Goal: Task Accomplishment & Management: Complete application form

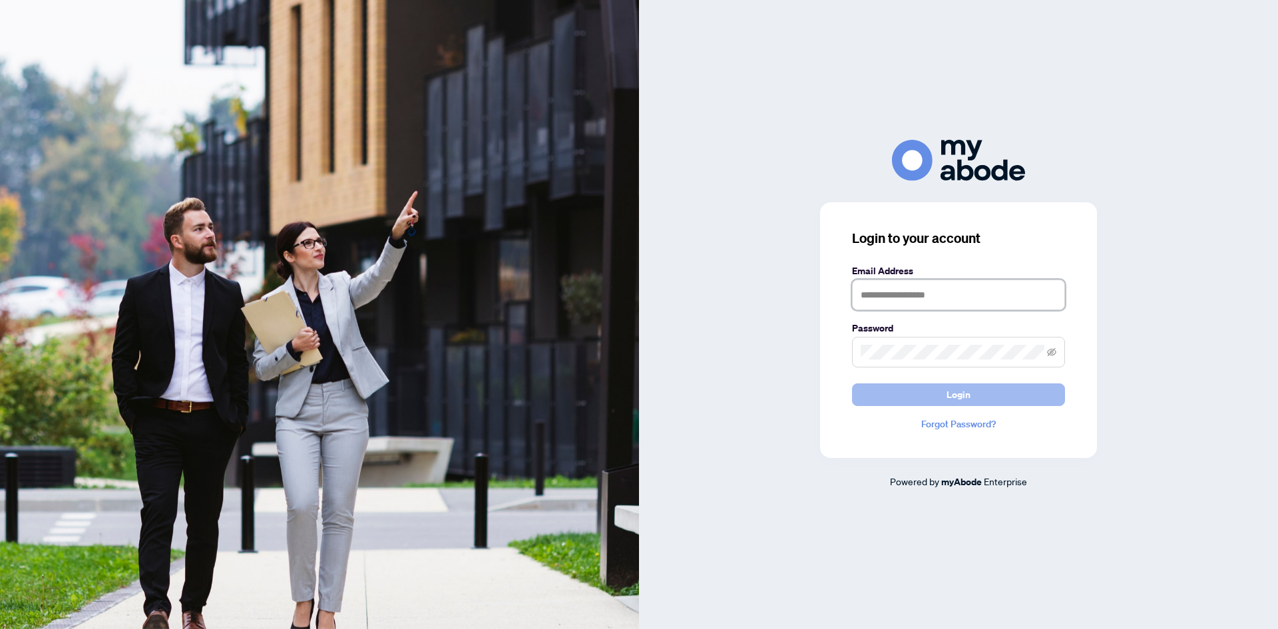
type input "**********"
click at [958, 391] on span "Login" at bounding box center [958, 394] width 24 height 21
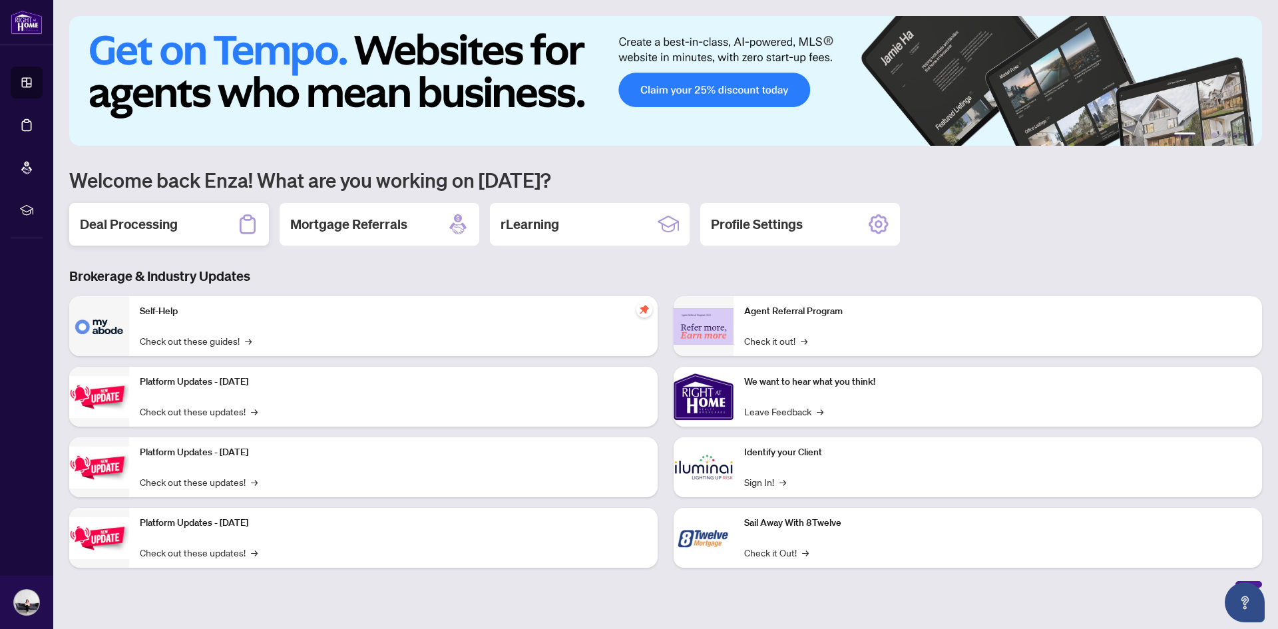
click at [178, 224] on div "Deal Processing" at bounding box center [169, 224] width 200 height 43
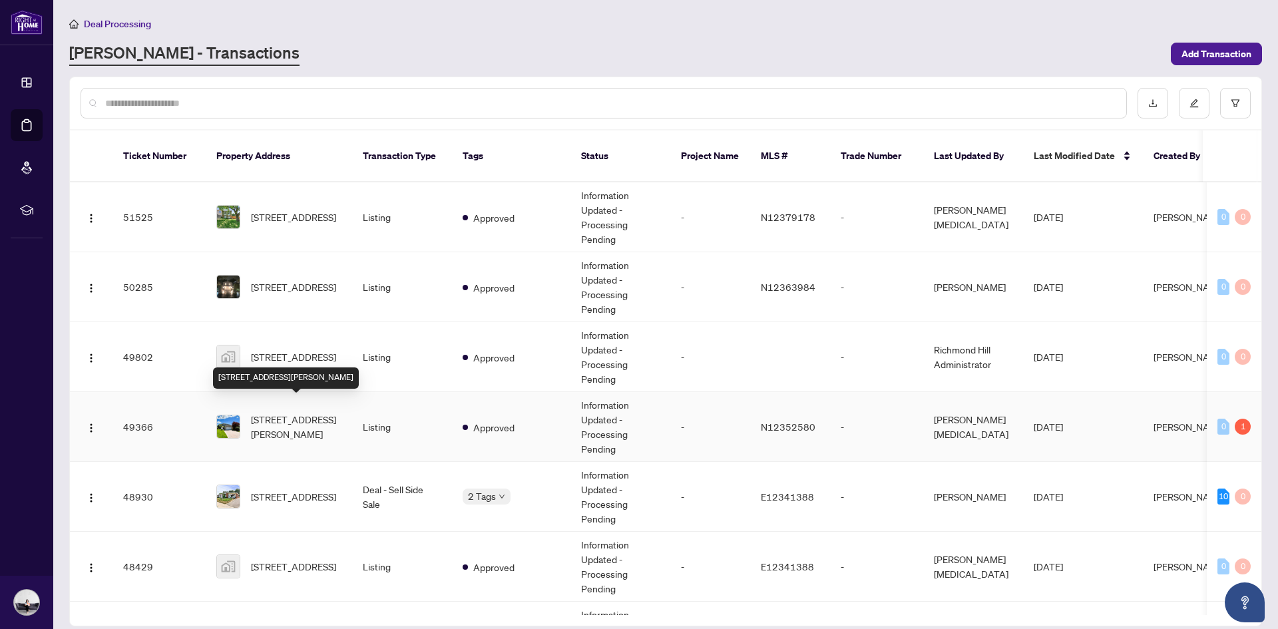
click at [286, 412] on span "[STREET_ADDRESS][PERSON_NAME]" at bounding box center [296, 426] width 91 height 29
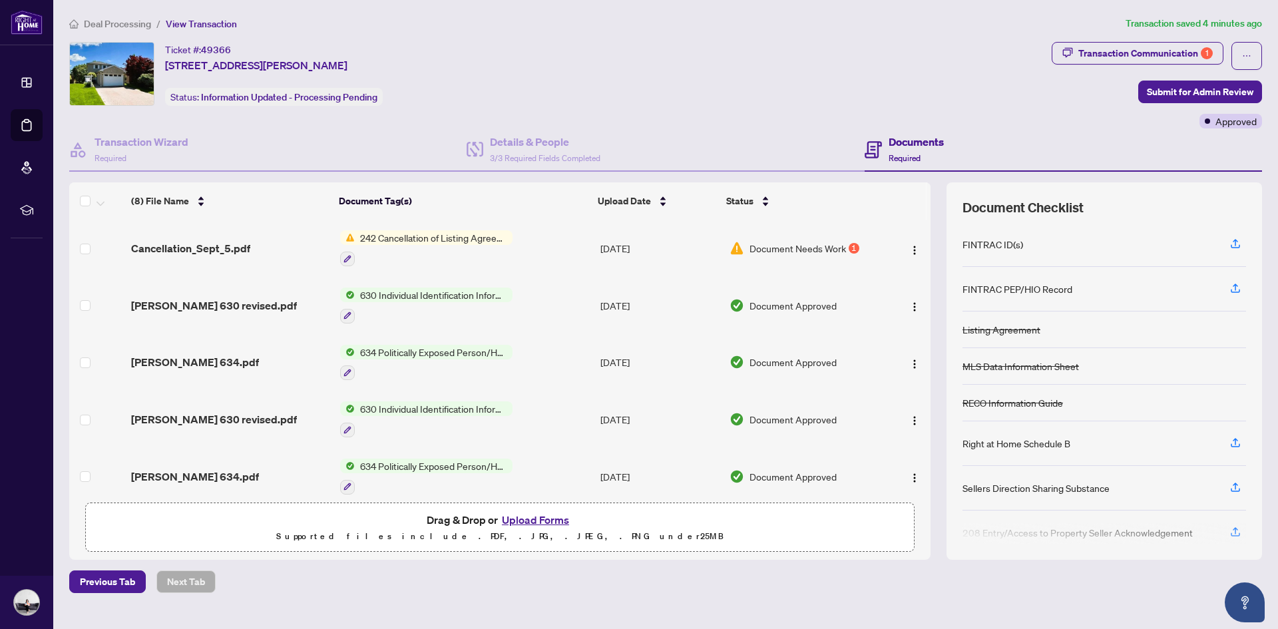
click at [785, 245] on span "Document Needs Work" at bounding box center [797, 248] width 96 height 15
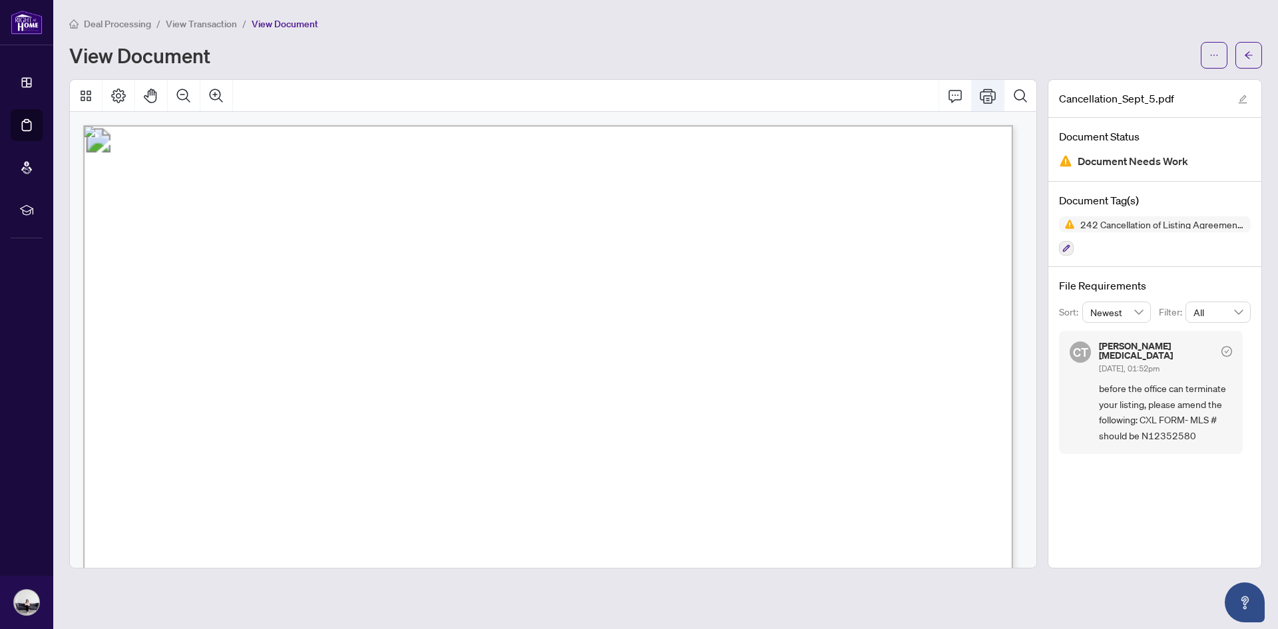
click at [981, 97] on icon "Print" at bounding box center [988, 96] width 16 height 16
click at [1065, 224] on div "Document Tag(s) 242 Cancellation of Listing Agreement - Authority to Offer for …" at bounding box center [1154, 225] width 213 height 86
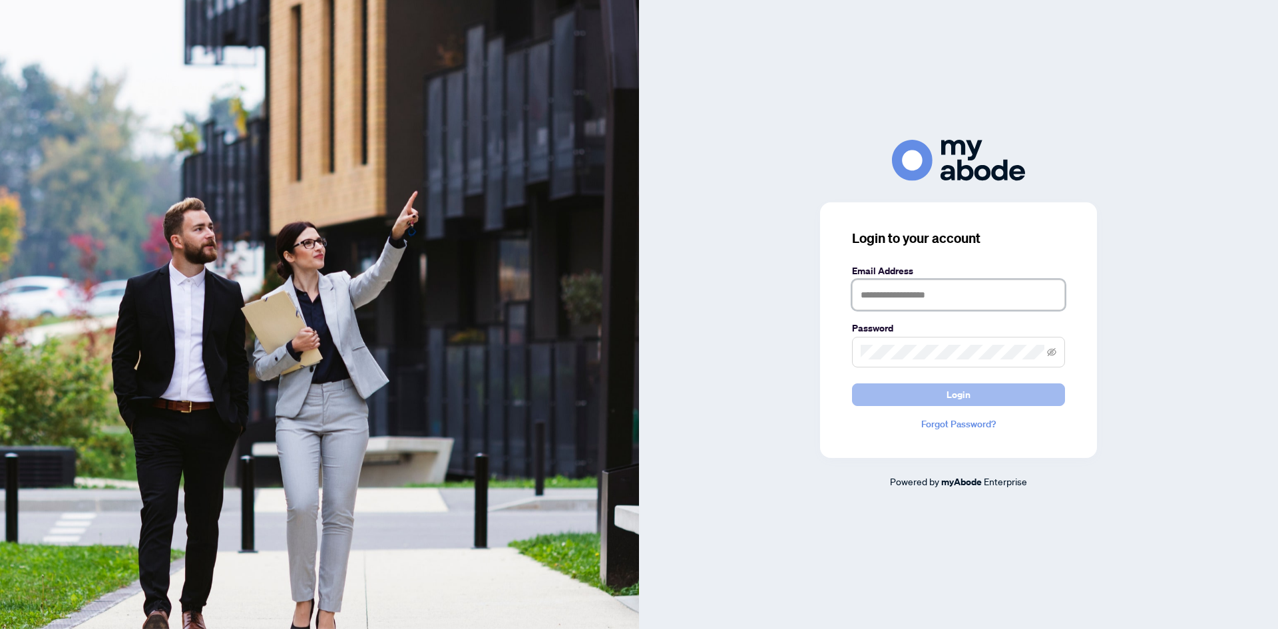
type input "**********"
click at [933, 399] on button "Login" at bounding box center [958, 394] width 213 height 23
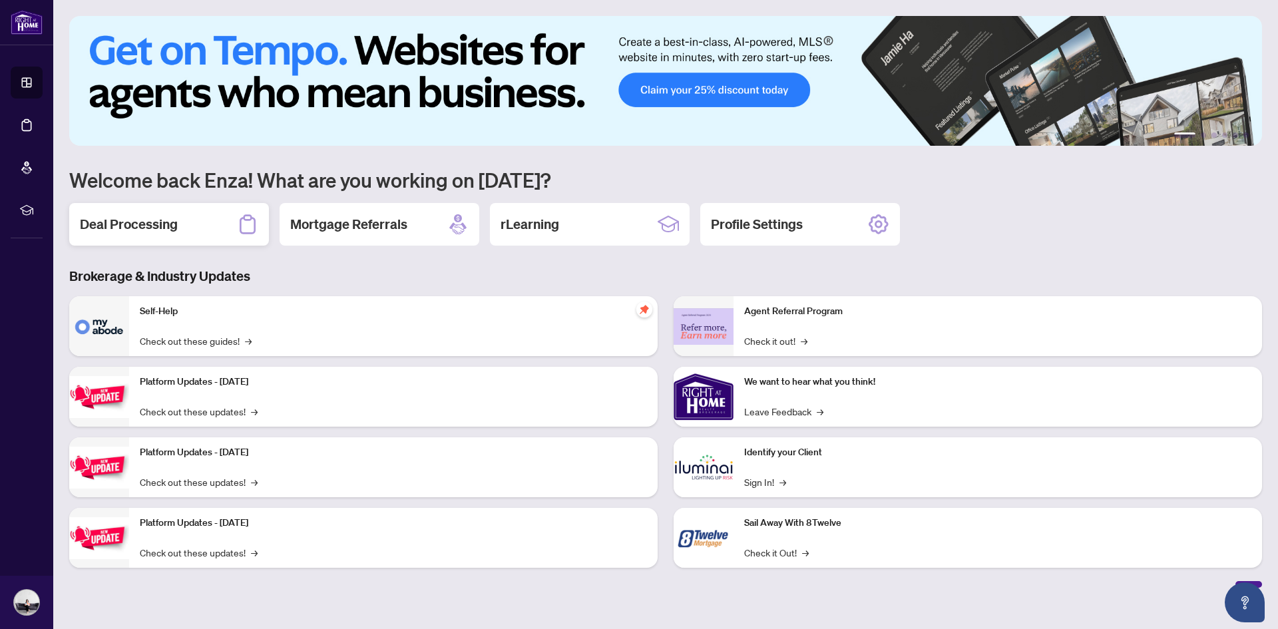
click at [190, 221] on div "Deal Processing" at bounding box center [169, 224] width 200 height 43
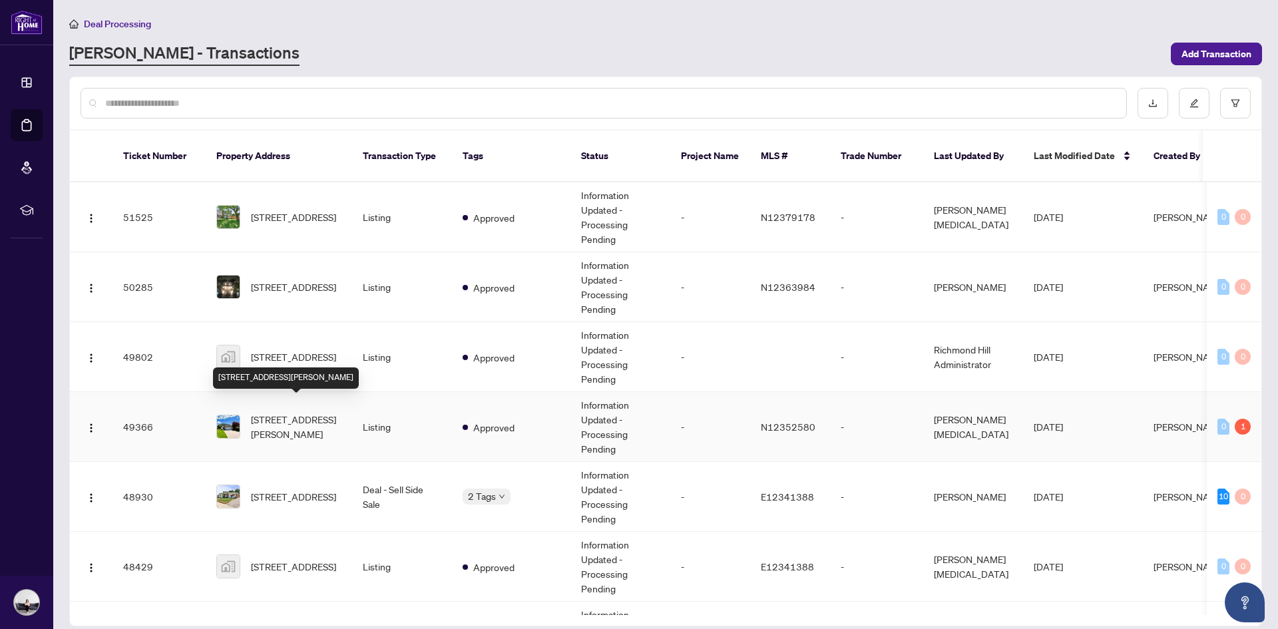
click at [296, 412] on span "39 Aranka Crt, Richmond Hill, Ontario L4C 7V2, Canada" at bounding box center [296, 426] width 91 height 29
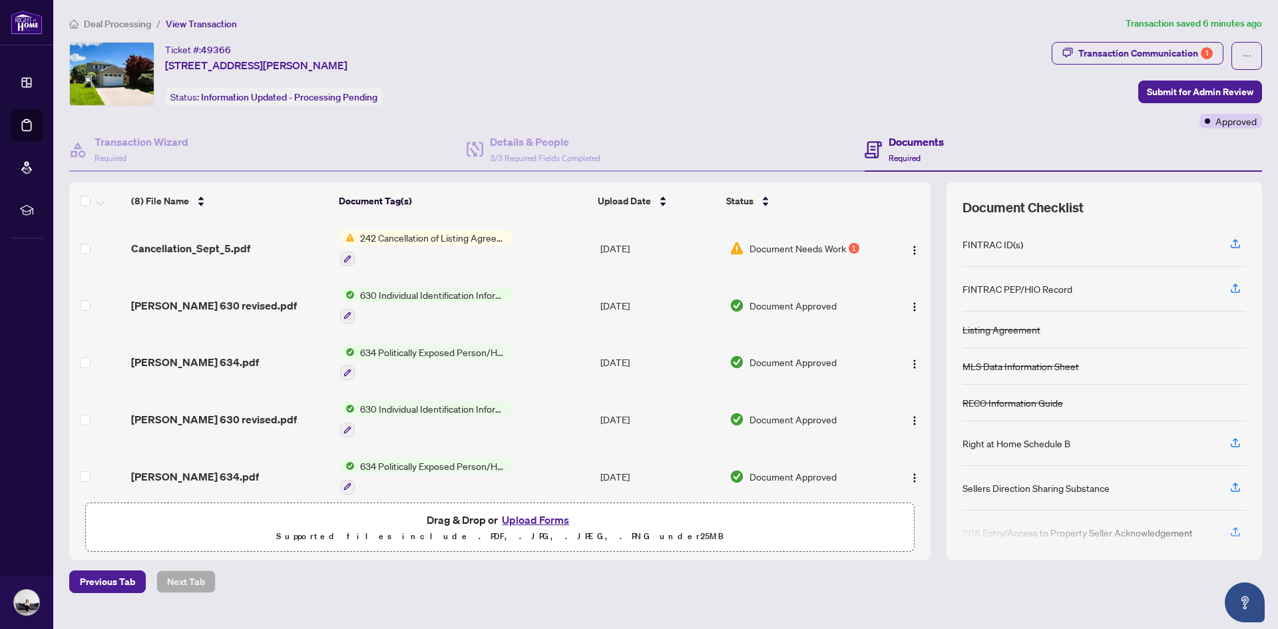
click at [424, 243] on span "242 Cancellation of Listing Agreement - Authority to Offer for Sale" at bounding box center [434, 237] width 158 height 15
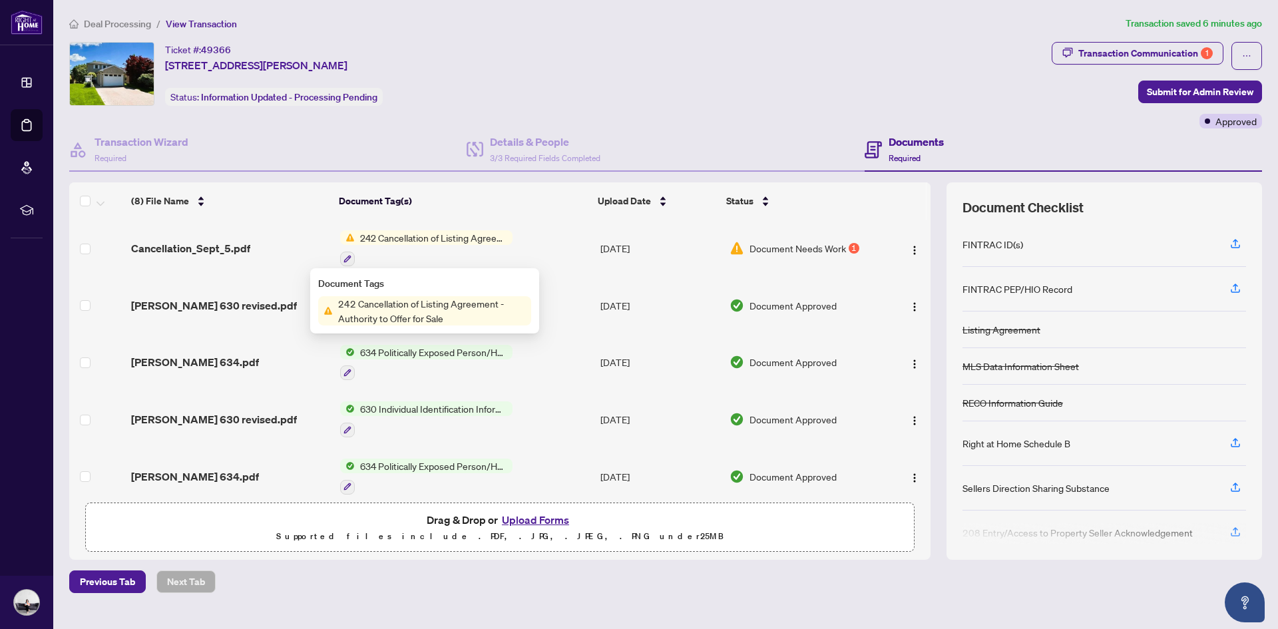
click at [437, 241] on span "242 Cancellation of Listing Agreement - Authority to Offer for Sale" at bounding box center [434, 237] width 158 height 15
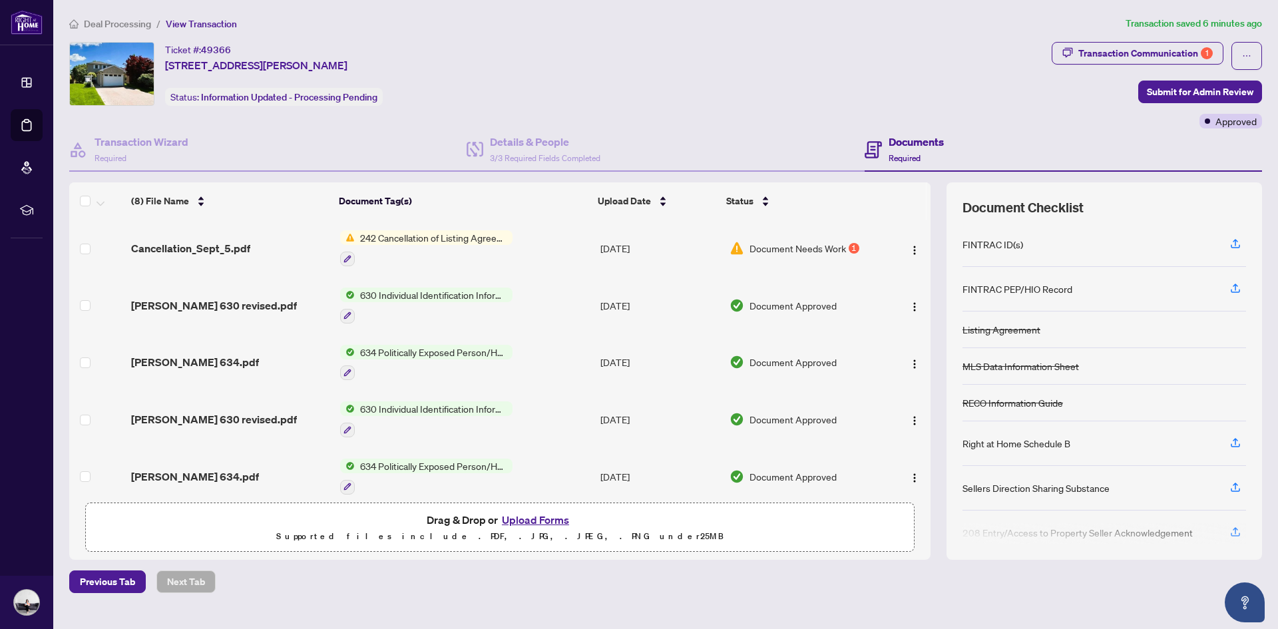
click at [799, 248] on span "Document Needs Work" at bounding box center [797, 248] width 96 height 15
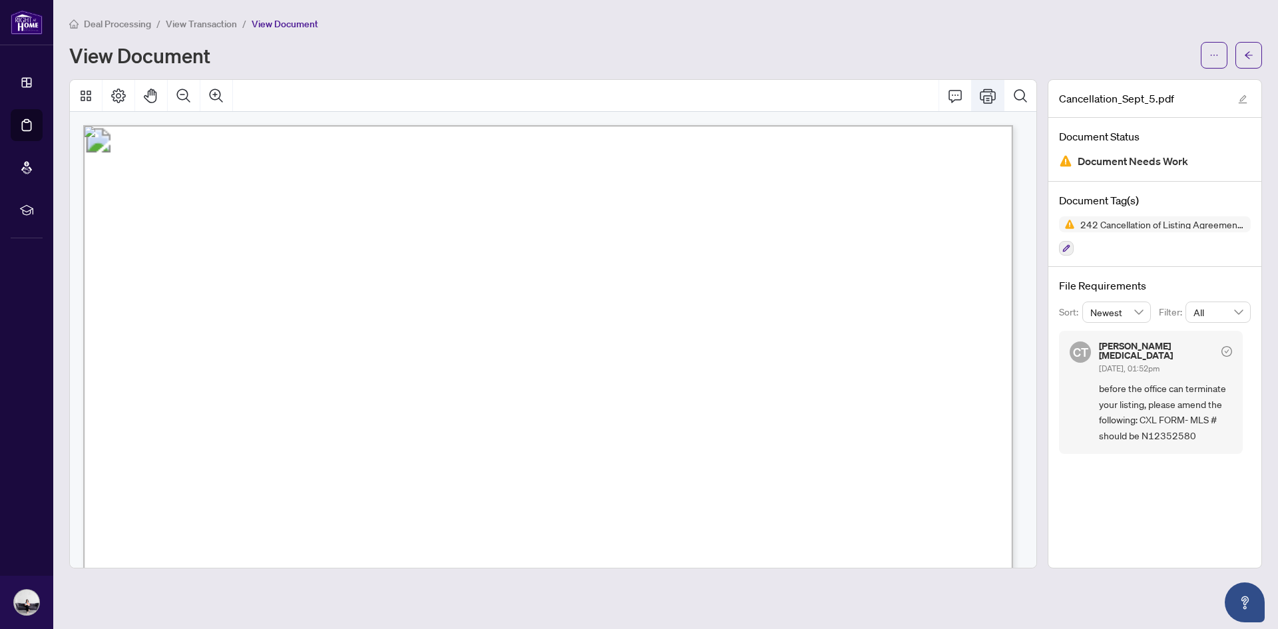
click at [980, 93] on icon "Print" at bounding box center [988, 96] width 16 height 16
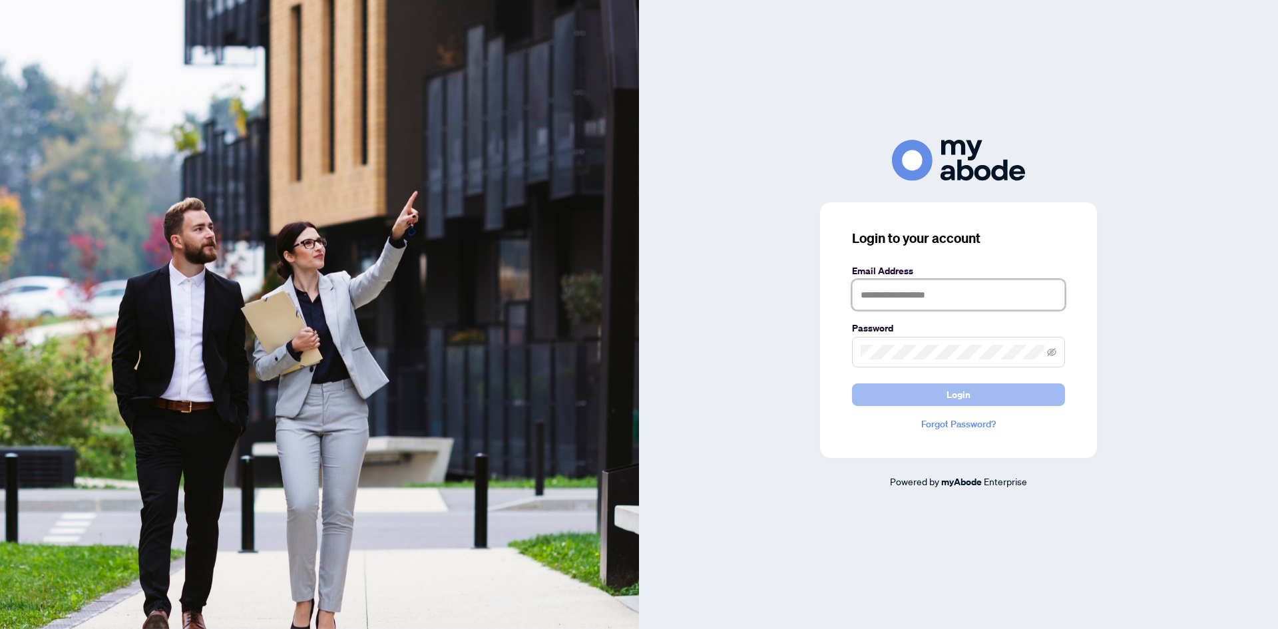
type input "**********"
click at [967, 392] on span "Login" at bounding box center [958, 394] width 24 height 21
type input "**********"
click at [906, 393] on button "Login" at bounding box center [958, 394] width 213 height 23
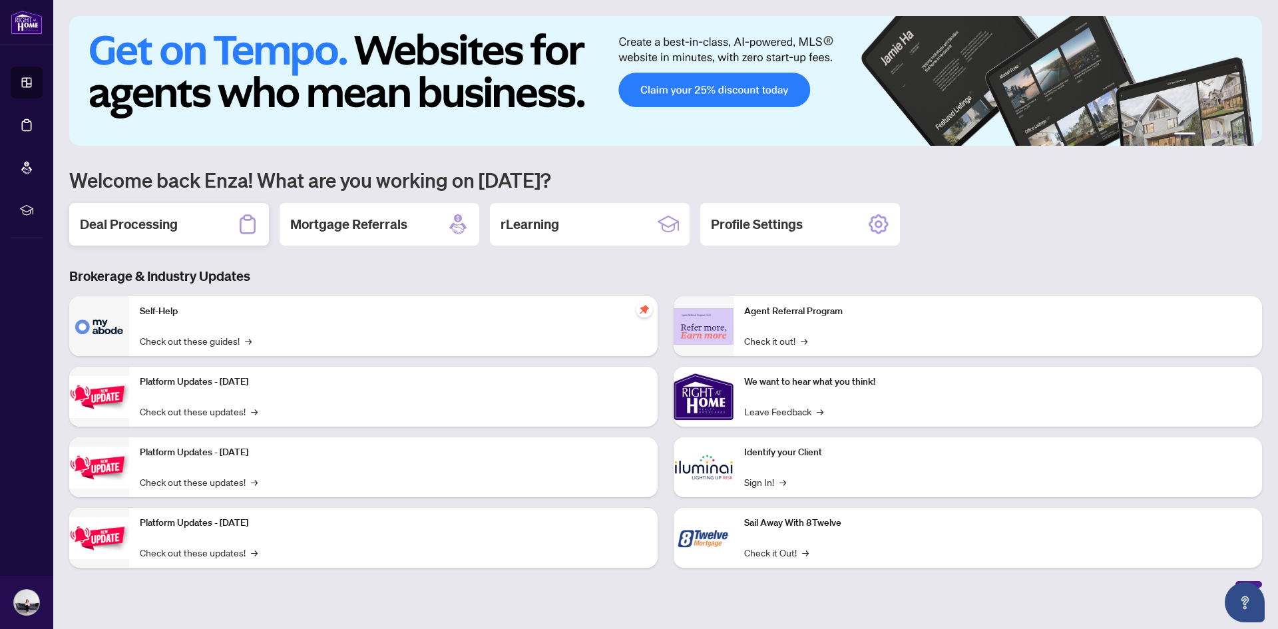
click at [158, 218] on h2 "Deal Processing" at bounding box center [129, 224] width 98 height 19
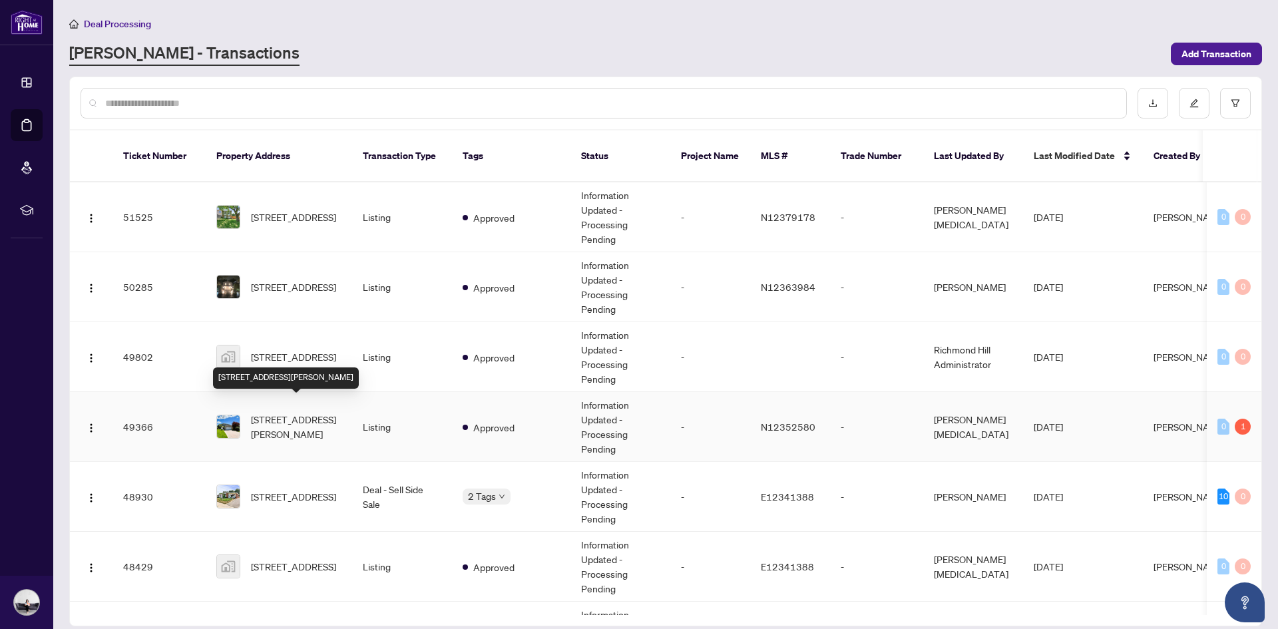
click at [295, 412] on span "39 Aranka Crt, Richmond Hill, Ontario L4C 7V2, Canada" at bounding box center [296, 426] width 91 height 29
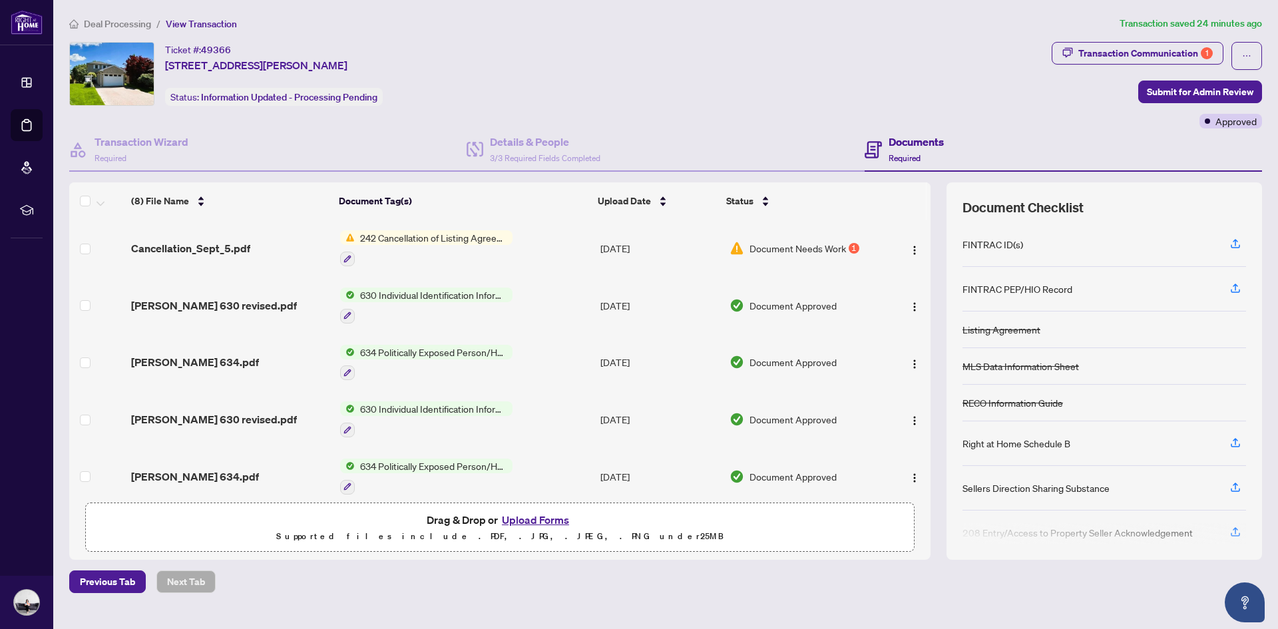
click at [544, 518] on button "Upload Forms" at bounding box center [535, 519] width 75 height 17
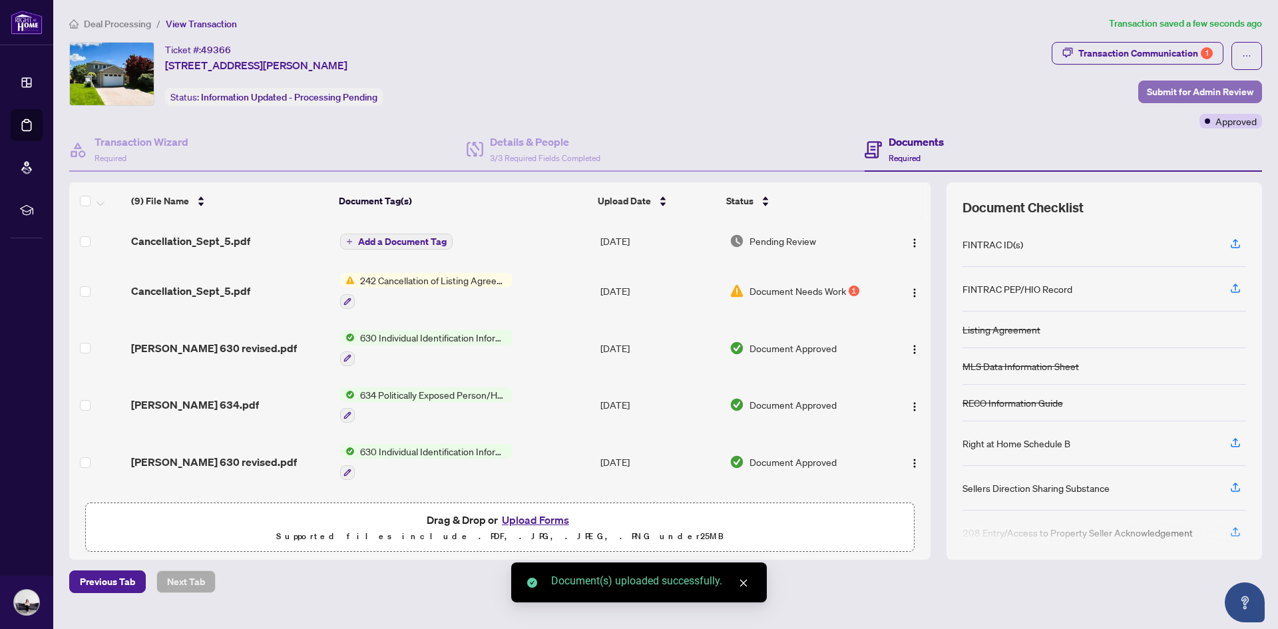
click at [1170, 96] on span "Submit for Admin Review" at bounding box center [1200, 91] width 106 height 21
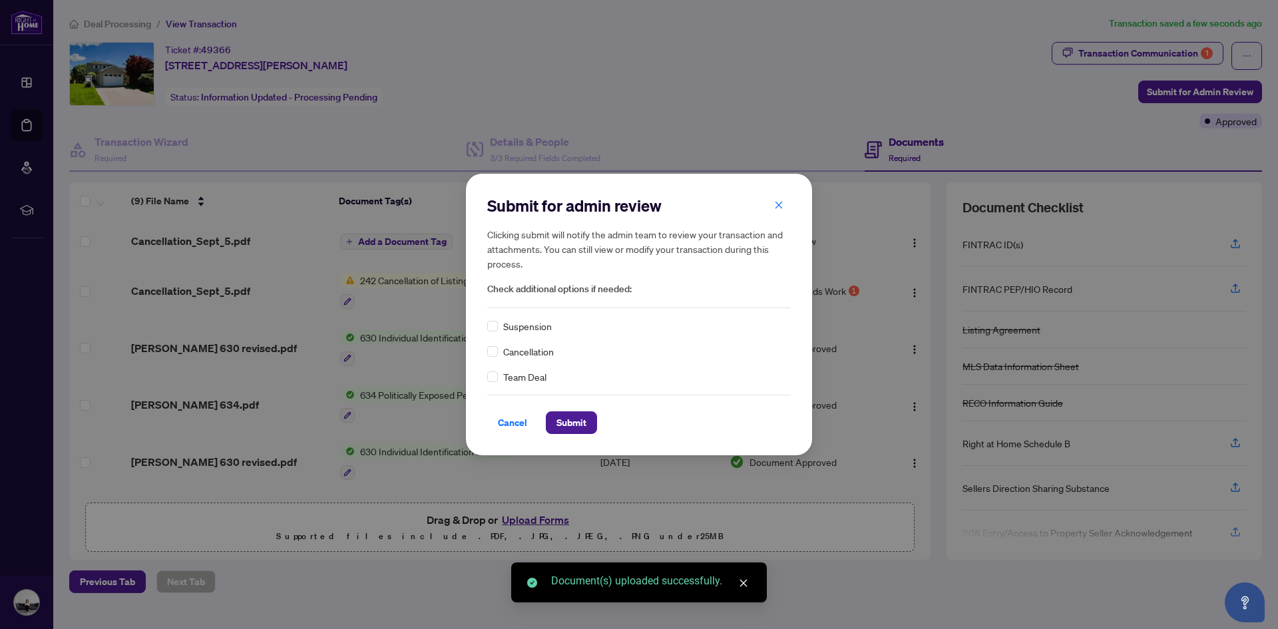
click at [522, 355] on span "Cancellation" at bounding box center [528, 351] width 51 height 15
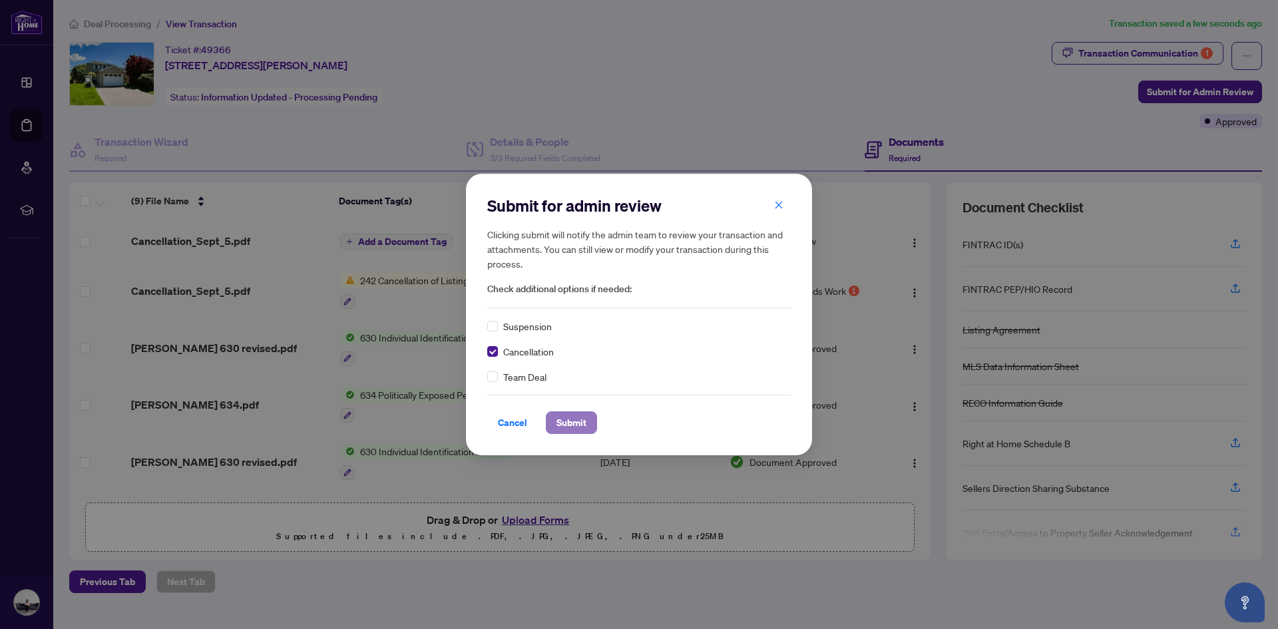
click at [576, 427] on span "Submit" at bounding box center [571, 422] width 30 height 21
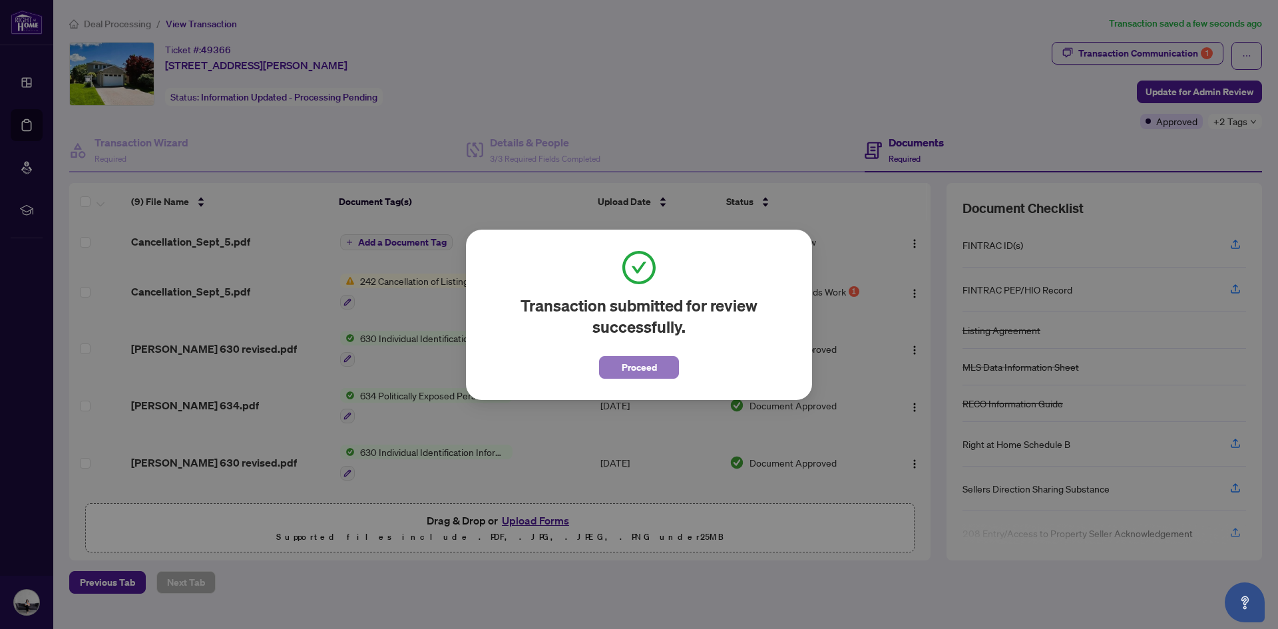
click at [658, 369] on button "Proceed" at bounding box center [639, 367] width 80 height 23
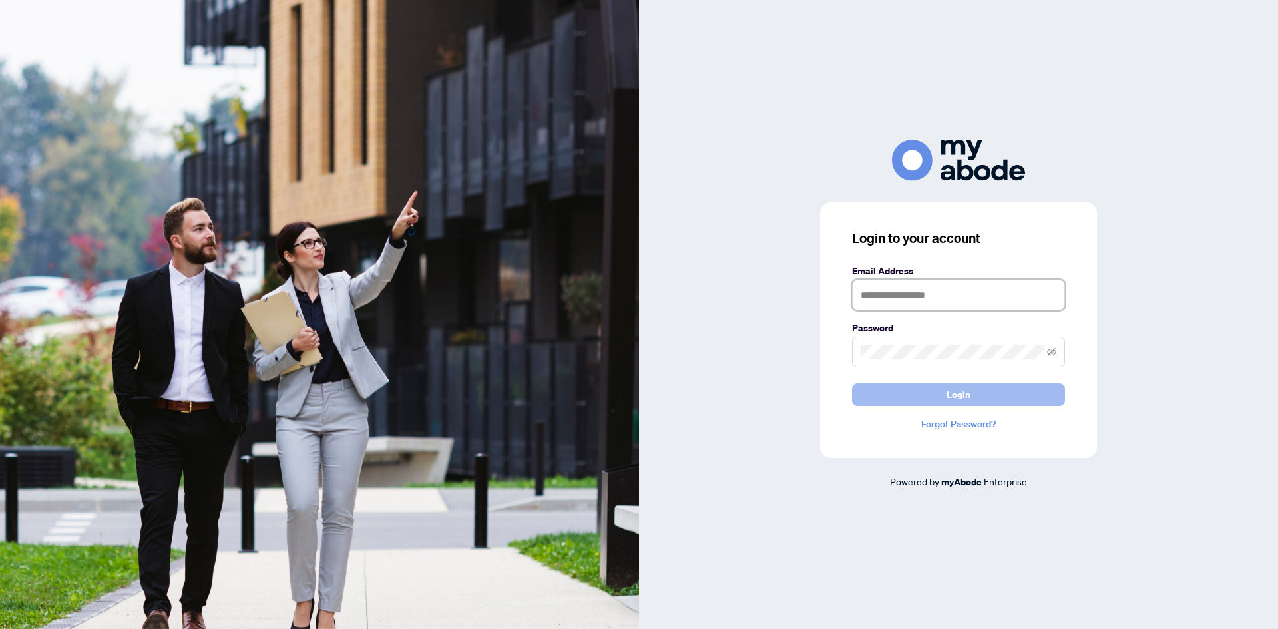
type input "**********"
click at [994, 399] on button "Login" at bounding box center [958, 394] width 213 height 23
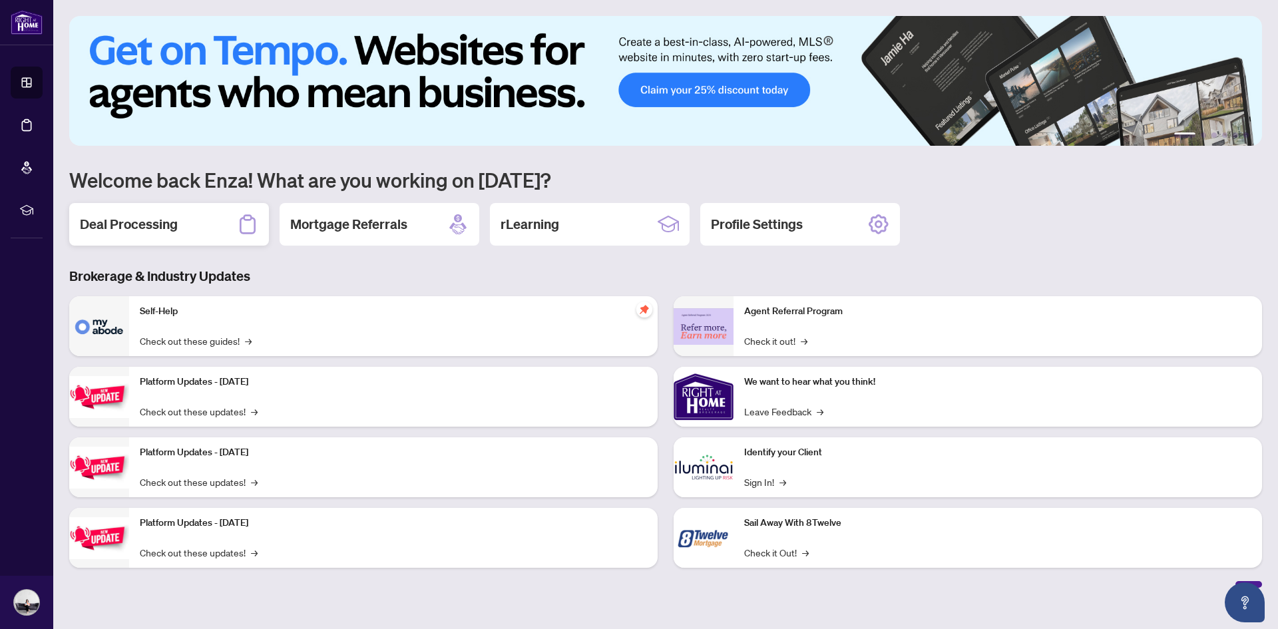
click at [144, 226] on h2 "Deal Processing" at bounding box center [129, 224] width 98 height 19
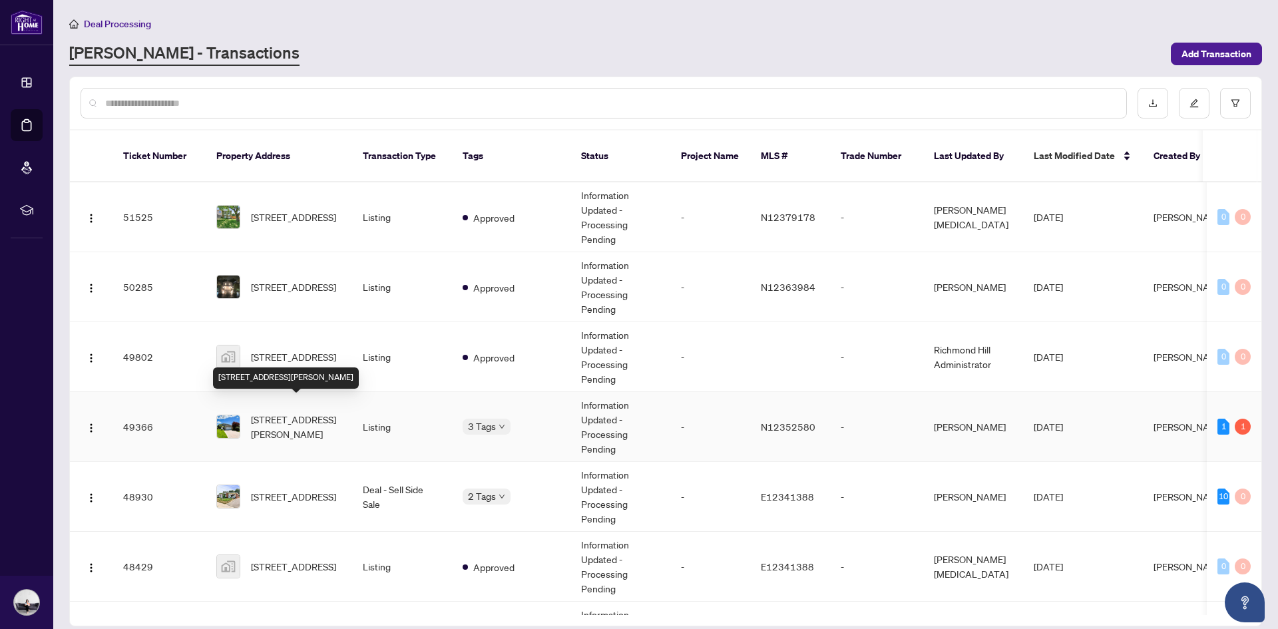
click at [305, 417] on span "[STREET_ADDRESS][PERSON_NAME]" at bounding box center [296, 426] width 91 height 29
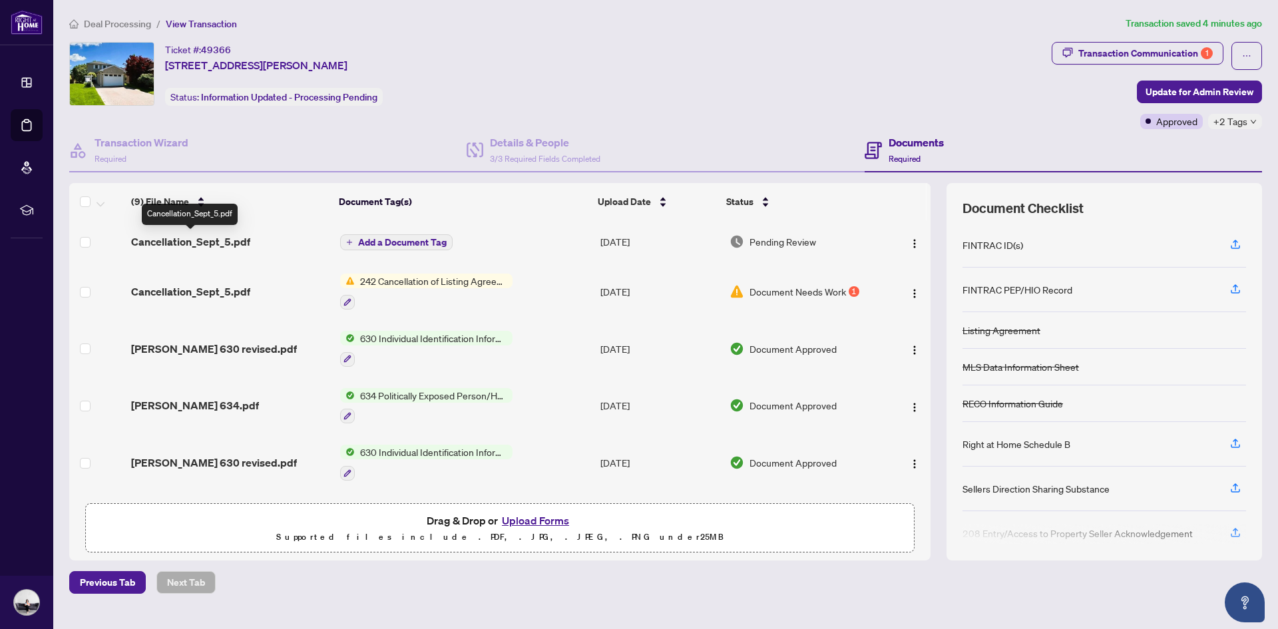
click at [228, 239] on span "Cancellation_Sept_5.pdf" at bounding box center [190, 242] width 119 height 16
